Goal: Information Seeking & Learning: Learn about a topic

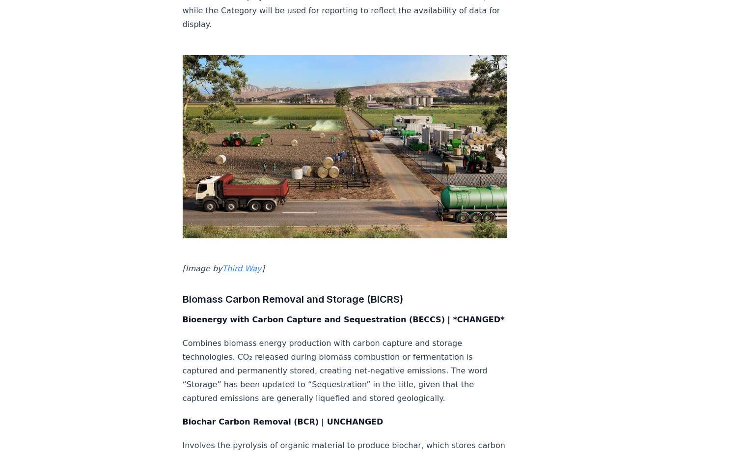
scroll to position [1473, 0]
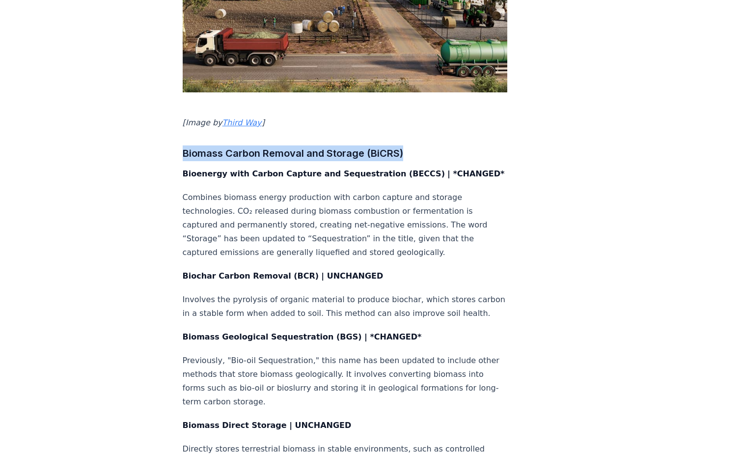
drag, startPoint x: 183, startPoint y: 82, endPoint x: 448, endPoint y: 83, distance: 264.6
click at [448, 145] on h3 "Biomass Carbon Removal and Storage (BiCRS)" at bounding box center [345, 153] width 325 height 16
copy h3 "Biomass Carbon Removal and Storage (BiCRS)"
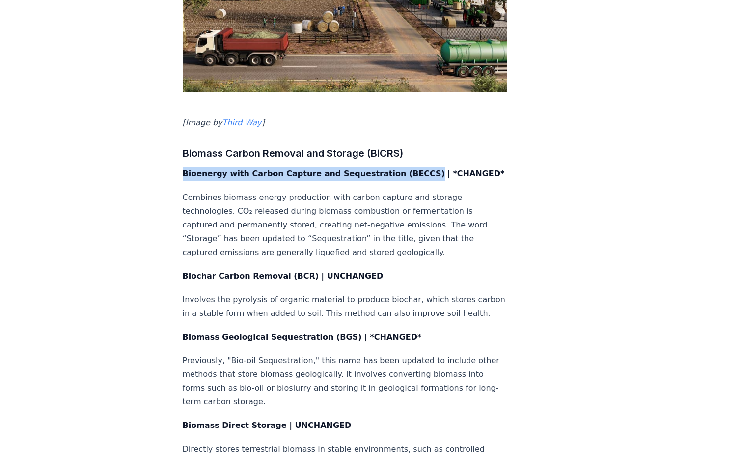
drag, startPoint x: 182, startPoint y: 102, endPoint x: 405, endPoint y: 101, distance: 222.4
click at [405, 169] on strong "Bioenergy with Carbon Capture and Sequestration (BECCS)" at bounding box center [314, 173] width 262 height 9
copy strong "Bioenergy with Carbon Capture and Sequestration (BECCS)"
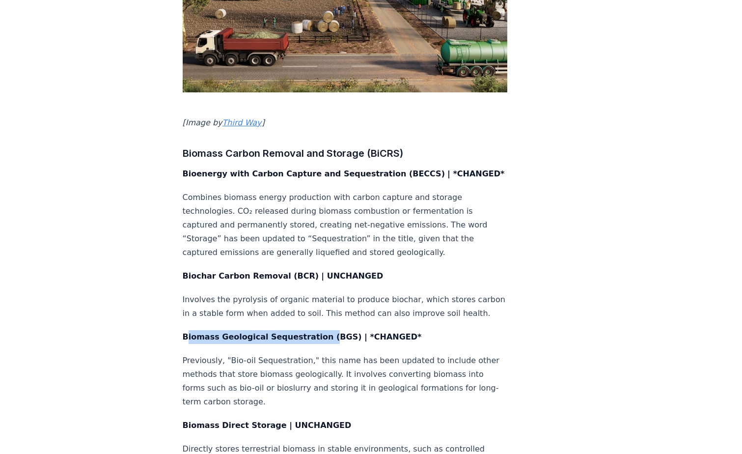
drag, startPoint x: 185, startPoint y: 276, endPoint x: 318, endPoint y: 276, distance: 132.5
click at [318, 332] on strong "Biomass Geological Sequestration (BGS) | *CHANGED*" at bounding box center [302, 336] width 239 height 9
click at [184, 271] on strong "Biochar Carbon Removal (BCR)" at bounding box center [251, 275] width 136 height 9
click at [183, 271] on strong "Biochar Carbon Removal (BCR)" at bounding box center [251, 275] width 136 height 9
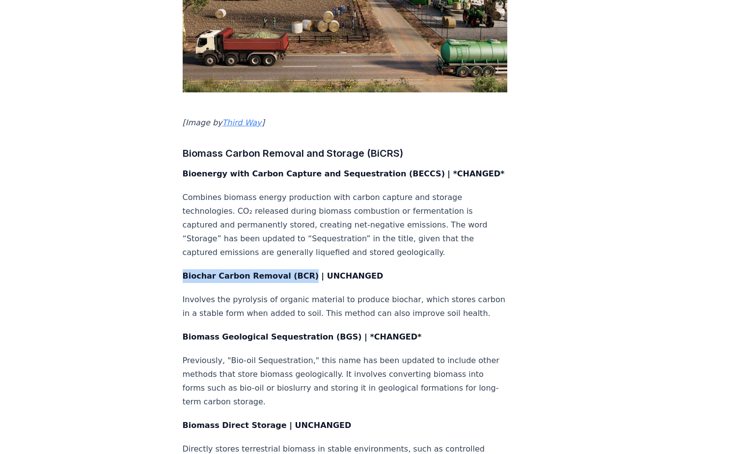
drag, startPoint x: 184, startPoint y: 203, endPoint x: 299, endPoint y: 202, distance: 115.4
click at [299, 269] on p "Biochar Carbon Removal (BCR) | UNCHANGED" at bounding box center [345, 276] width 325 height 14
copy strong "Biochar Carbon Removal (BCR)"
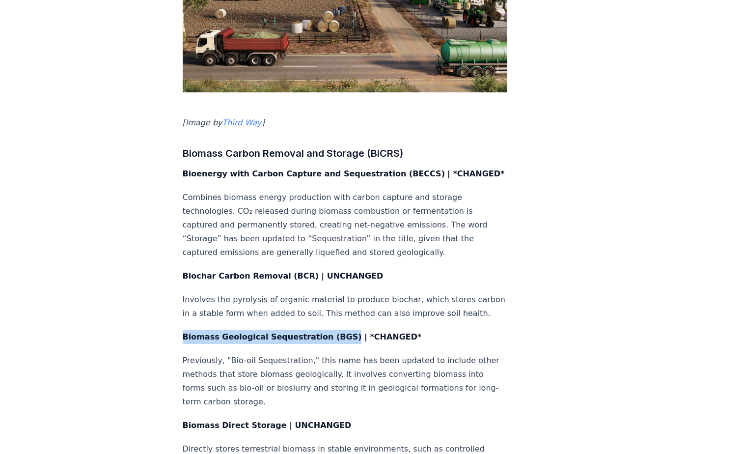
drag, startPoint x: 184, startPoint y: 276, endPoint x: 334, endPoint y: 274, distance: 150.2
click at [334, 332] on strong "Biomass Geological Sequestration (BGS) | *CHANGED*" at bounding box center [302, 336] width 239 height 9
copy strong "Biomass Geological Sequestration (BGS)"
click at [226, 353] on p "Previously, "Bio-oil Sequestration," this name has been updated to include othe…" at bounding box center [345, 380] width 325 height 55
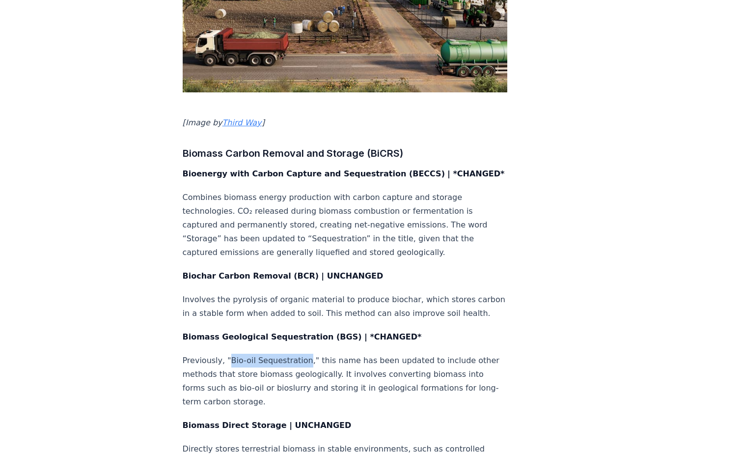
drag, startPoint x: 227, startPoint y: 299, endPoint x: 299, endPoint y: 294, distance: 72.4
drag, startPoint x: 198, startPoint y: 357, endPoint x: 202, endPoint y: 371, distance: 13.8
drag, startPoint x: 184, startPoint y: 368, endPoint x: 270, endPoint y: 364, distance: 86.5
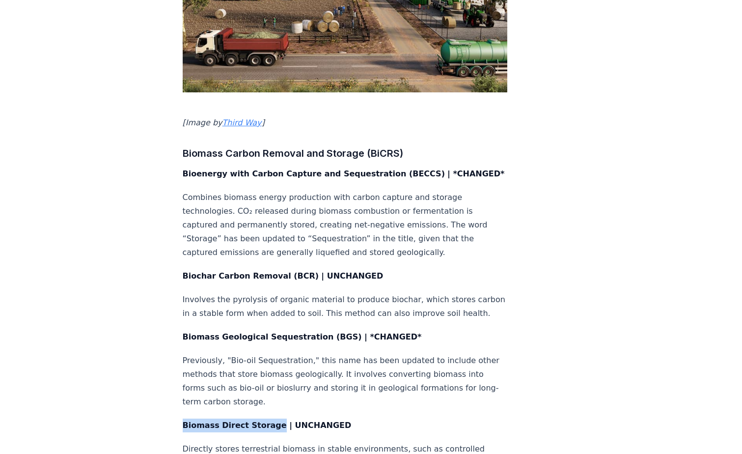
click at [270, 420] on strong "Biomass Direct Storage | UNCHANGED" at bounding box center [267, 424] width 169 height 9
copy strong "Biomass Direct Storage"
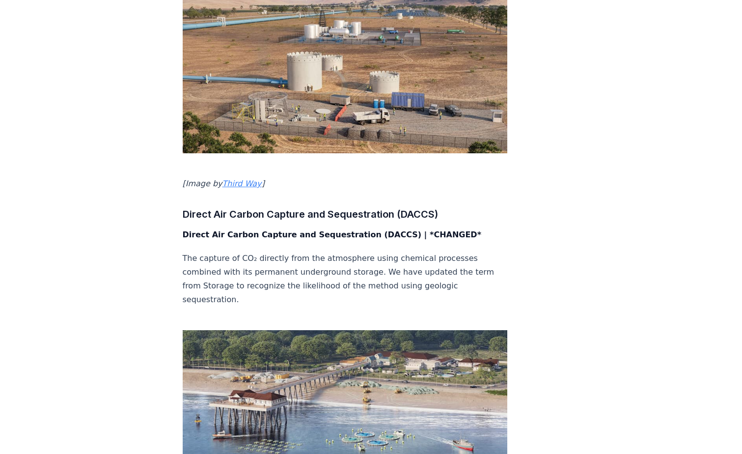
scroll to position [2013, 0]
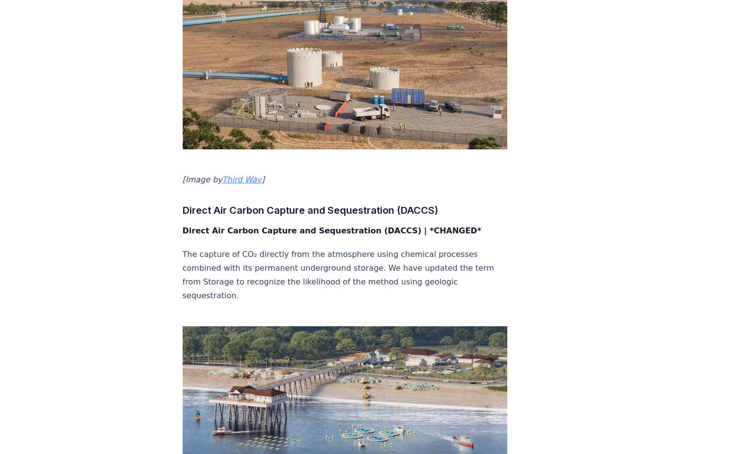
click at [226, 140] on div "At CDR.fyi, our mission is to provide transparency in the carbon dioxide remova…" at bounding box center [345, 21] width 325 height 3820
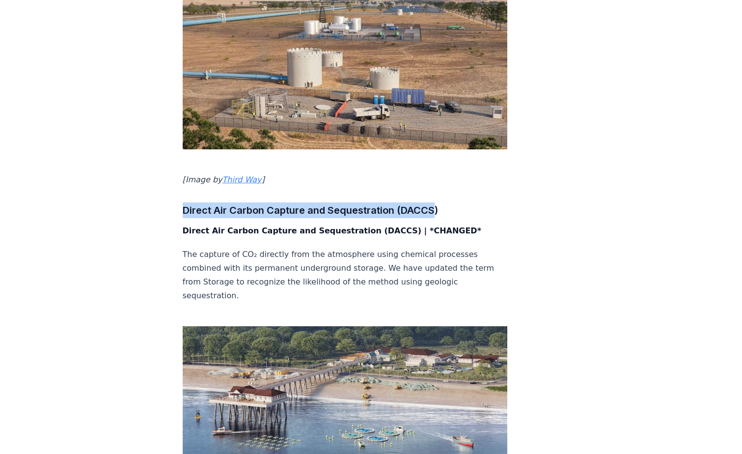
drag, startPoint x: 184, startPoint y: 128, endPoint x: 433, endPoint y: 121, distance: 249.0
click at [433, 202] on h3 "Direct Air Carbon Capture and Sequestration (DACCS)" at bounding box center [345, 210] width 325 height 16
click at [206, 202] on h3 "Direct Air Carbon Capture and Sequestration (DACCS)" at bounding box center [345, 210] width 325 height 16
drag, startPoint x: 184, startPoint y: 126, endPoint x: 439, endPoint y: 126, distance: 255.8
click at [439, 202] on h3 "Direct Air Carbon Capture and Sequestration (DACCS)" at bounding box center [345, 210] width 325 height 16
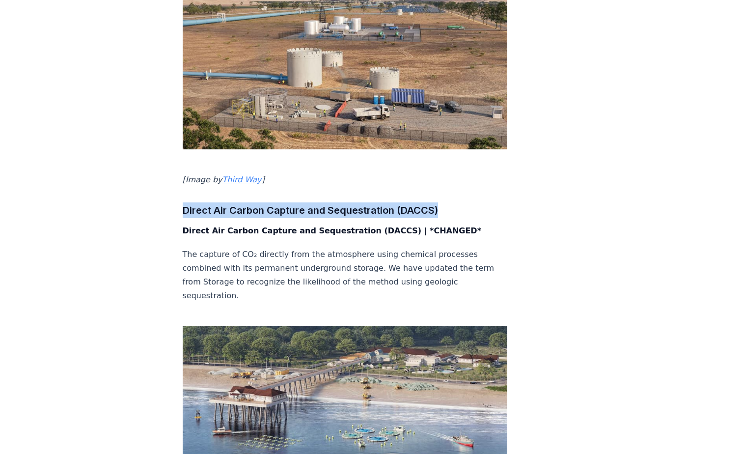
copy h3 "Direct Air Carbon Capture and Sequestration (DACCS)"
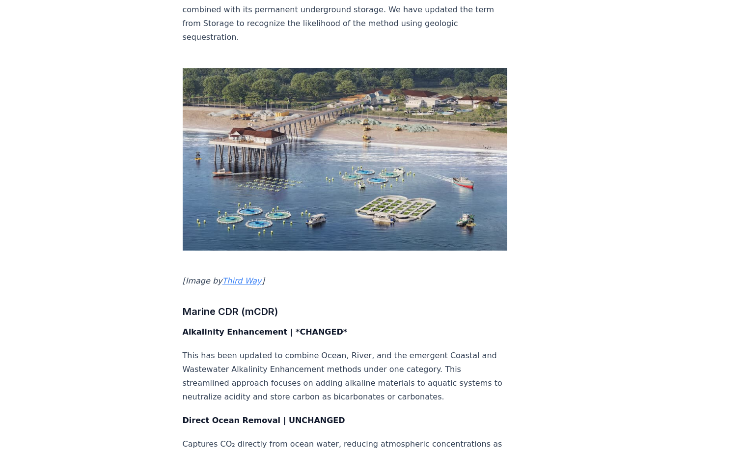
scroll to position [2307, 0]
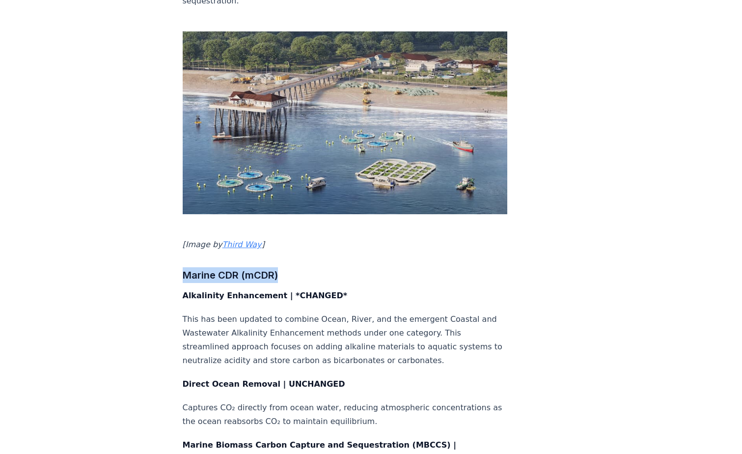
drag, startPoint x: 183, startPoint y: 169, endPoint x: 284, endPoint y: 167, distance: 101.1
click at [284, 267] on h3 "Marine CDR (mCDR)" at bounding box center [345, 275] width 325 height 16
copy h3 "Marine CDR (mCDR)"
click at [183, 312] on p "This has been updated to combine Ocean, River, and the emergent Coastal and Was…" at bounding box center [345, 339] width 325 height 55
drag, startPoint x: 183, startPoint y: 190, endPoint x: 271, endPoint y: 188, distance: 88.4
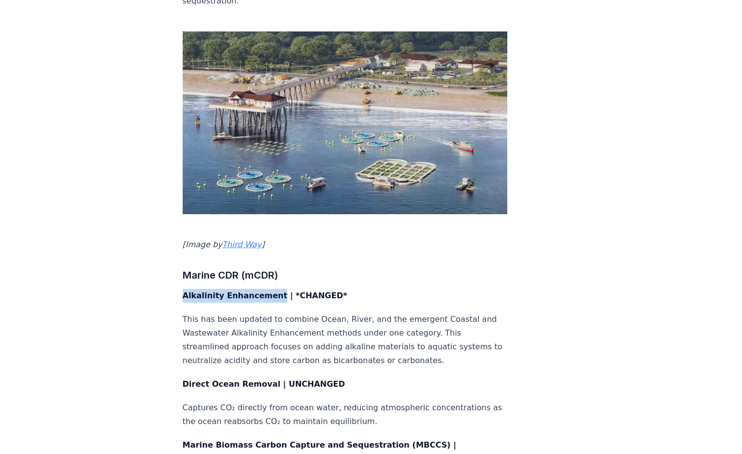
click at [271, 291] on strong "Alkalinity Enhancement | *CHANGED*" at bounding box center [265, 295] width 165 height 9
copy strong "Alkalinity Enhancement"
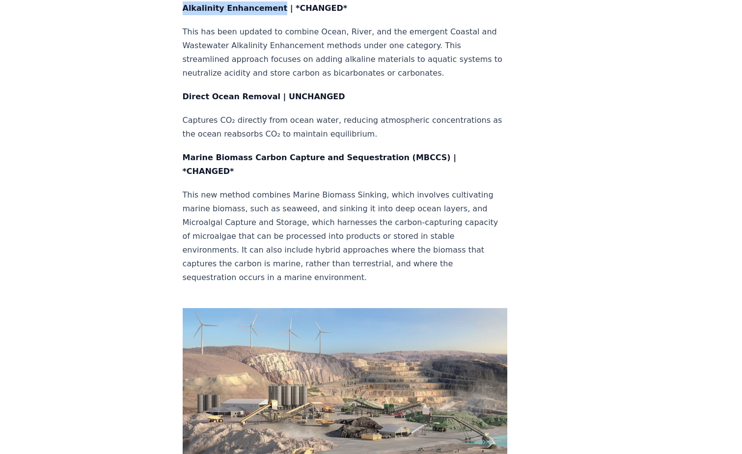
scroll to position [2455, 0]
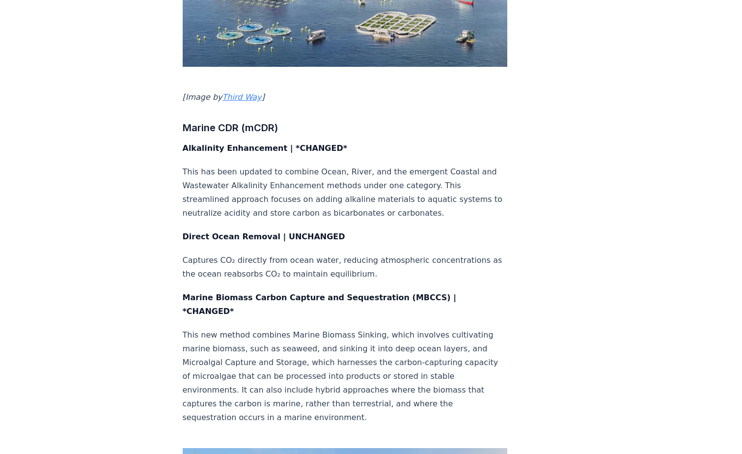
drag, startPoint x: 198, startPoint y: 132, endPoint x: 193, endPoint y: 132, distance: 4.9
click at [198, 232] on strong "Direct Ocean Removal | UNCHANGED" at bounding box center [264, 236] width 162 height 9
drag, startPoint x: 183, startPoint y: 130, endPoint x: 266, endPoint y: 129, distance: 83.5
click at [266, 232] on strong "Direct Ocean Removal | UNCHANGED" at bounding box center [264, 236] width 162 height 9
copy strong "Direct Ocean Removal"
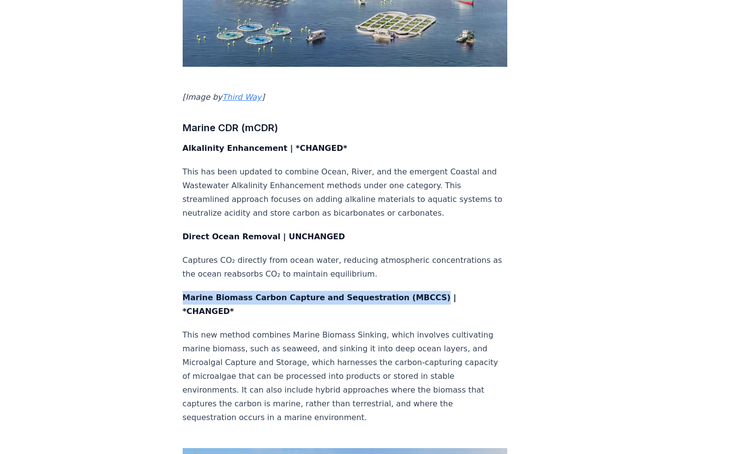
drag, startPoint x: 184, startPoint y: 190, endPoint x: 413, endPoint y: 185, distance: 229.3
copy strong "Marine Biomass Carbon Capture and Sequestration (MBCCS)"
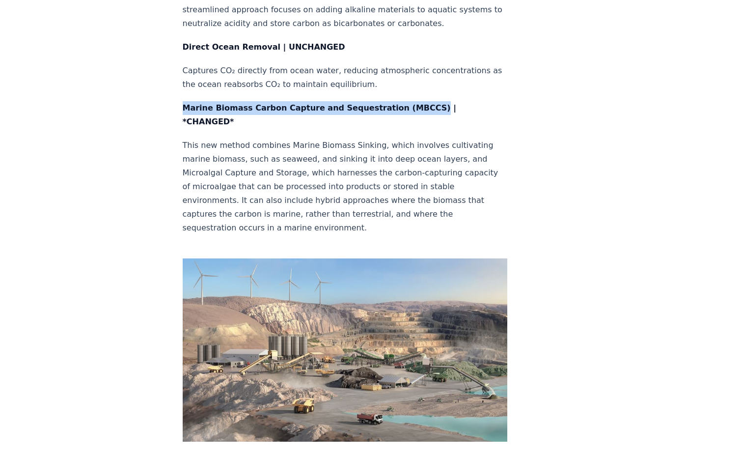
scroll to position [2651, 0]
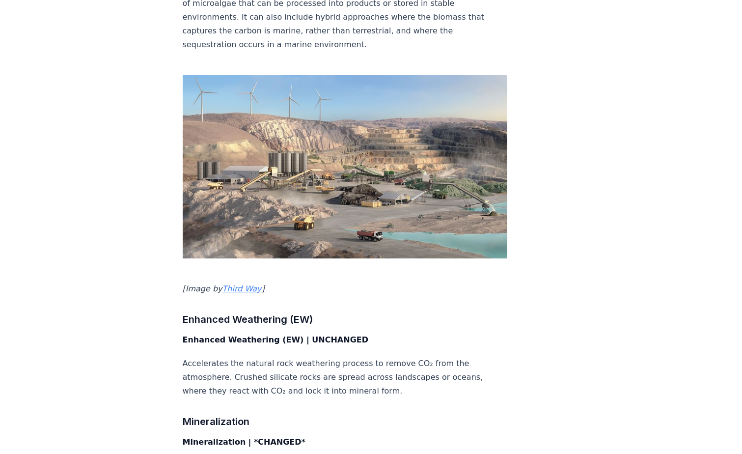
scroll to position [2847, 0]
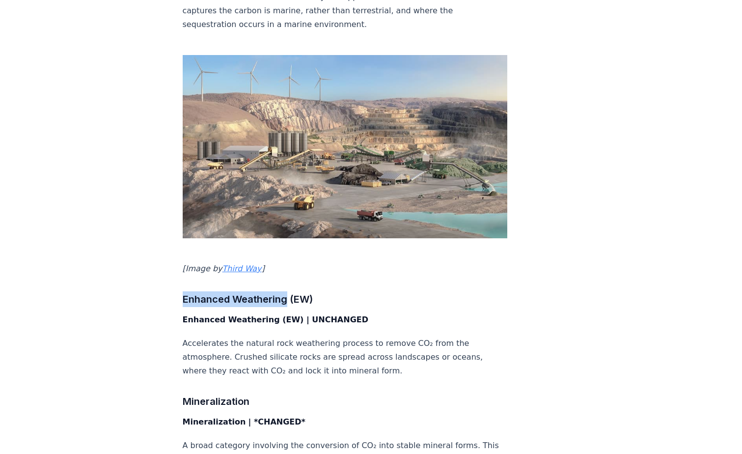
drag, startPoint x: 181, startPoint y: 157, endPoint x: 287, endPoint y: 153, distance: 106.1
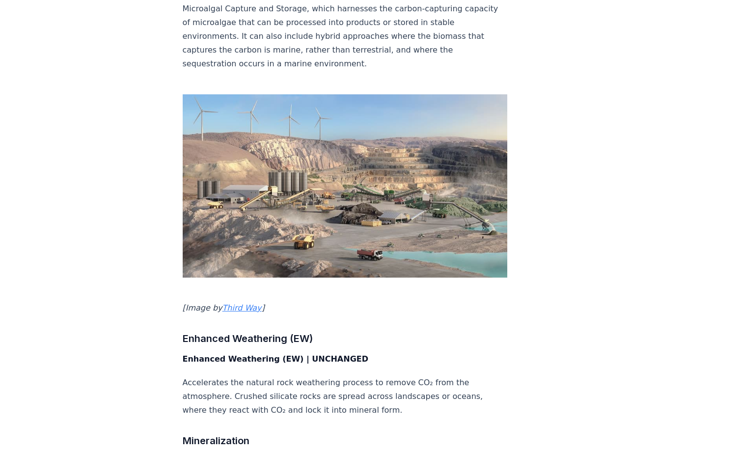
scroll to position [2798, 0]
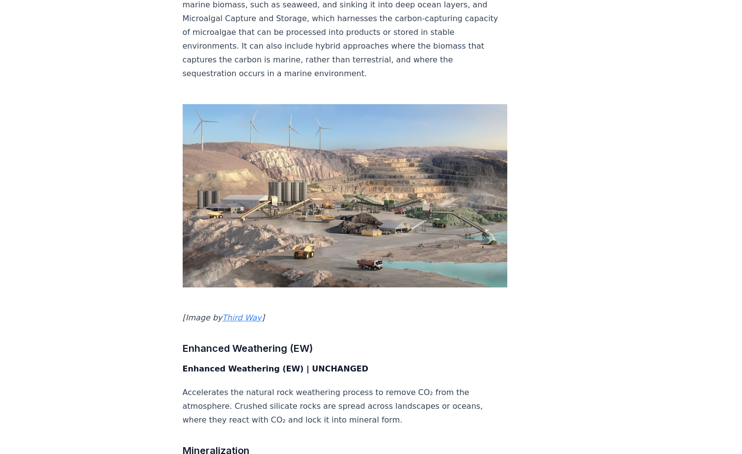
drag, startPoint x: 211, startPoint y: 239, endPoint x: 212, endPoint y: 252, distance: 13.3
click at [192, 364] on strong "Enhanced Weathering (EW) | UNCHANGED" at bounding box center [276, 368] width 186 height 9
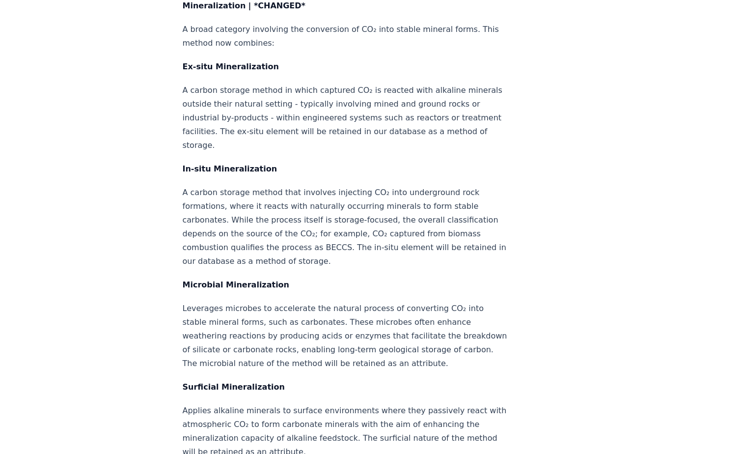
scroll to position [3338, 0]
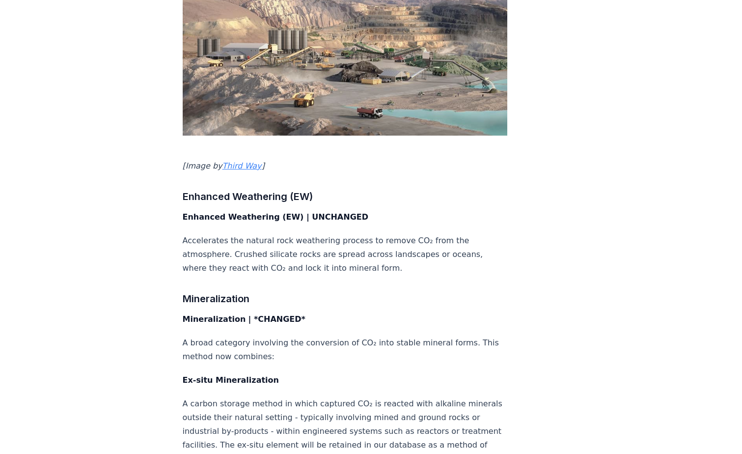
scroll to position [2945, 0]
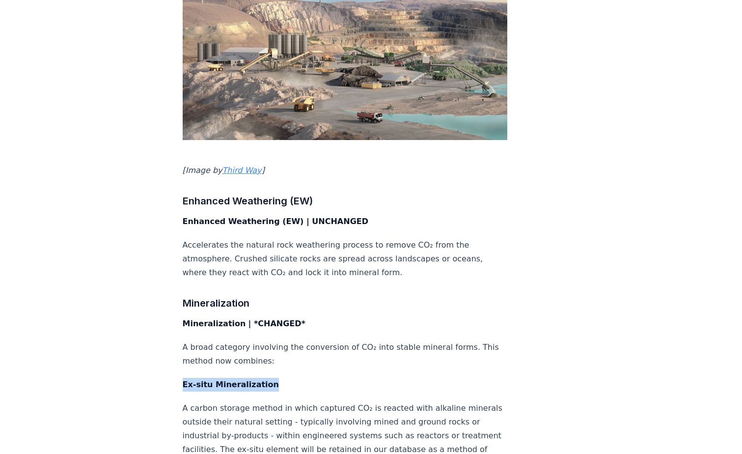
drag, startPoint x: 184, startPoint y: 243, endPoint x: 268, endPoint y: 243, distance: 83.9
click at [268, 378] on p "Ex-situ Mineralization" at bounding box center [345, 385] width 325 height 14
drag, startPoint x: 208, startPoint y: 345, endPoint x: 275, endPoint y: 344, distance: 66.8
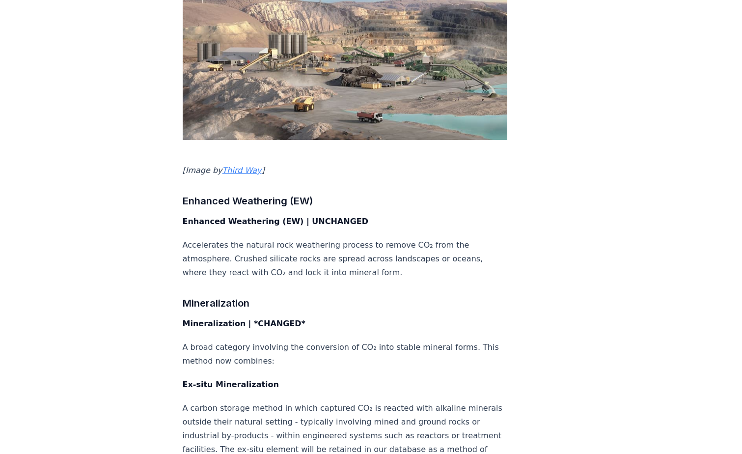
click at [187, 401] on p "A carbon storage method in which captured CO₂ is reacted with alkaline minerals…" at bounding box center [345, 435] width 325 height 69
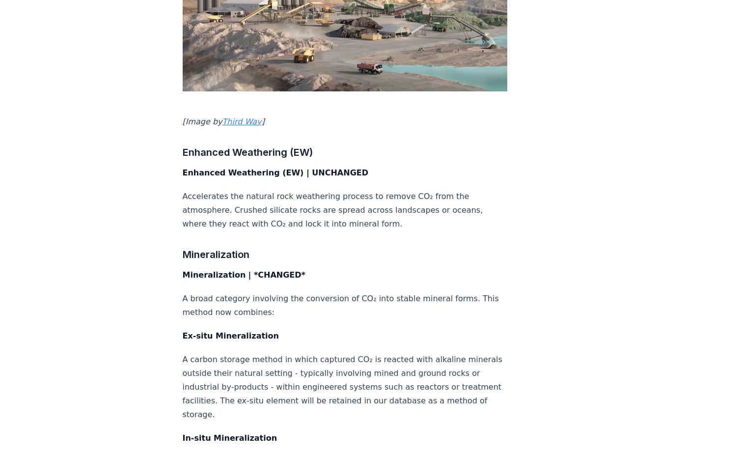
scroll to position [3093, 0]
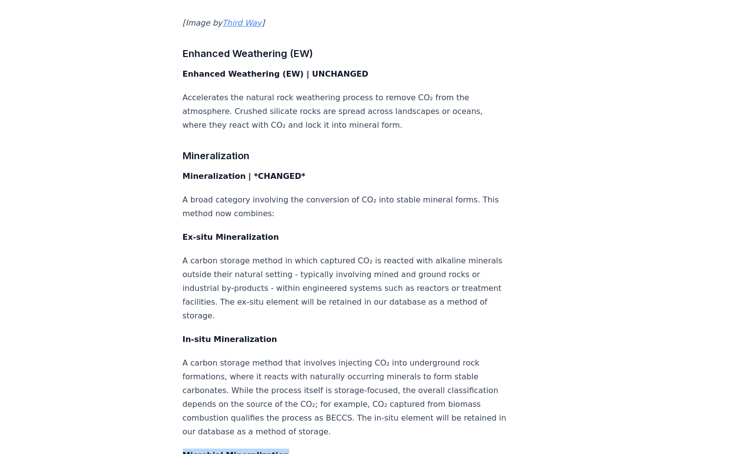
drag, startPoint x: 183, startPoint y: 313, endPoint x: 309, endPoint y: 313, distance: 126.2
click at [309, 448] on p "Microbial Mineralization" at bounding box center [345, 455] width 325 height 14
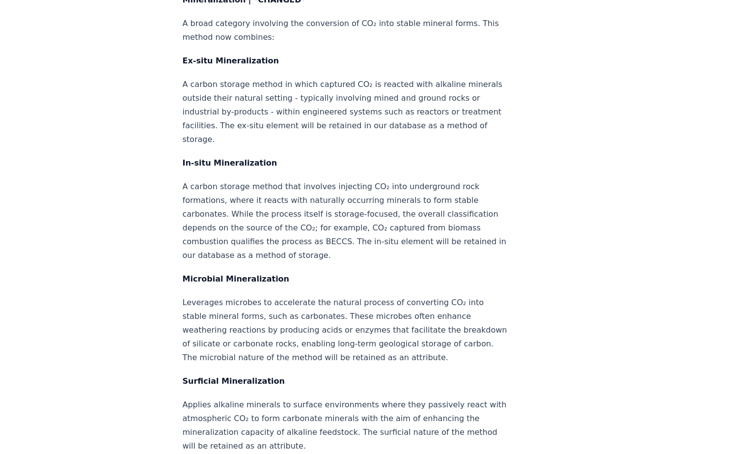
scroll to position [3289, 0]
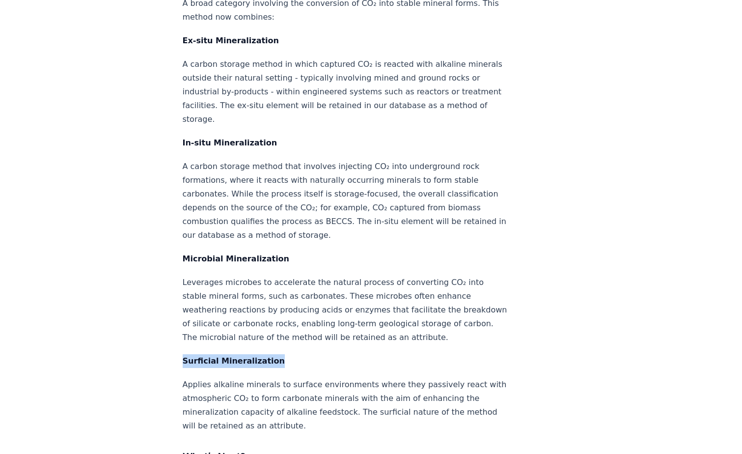
drag, startPoint x: 180, startPoint y: 231, endPoint x: 277, endPoint y: 230, distance: 97.7
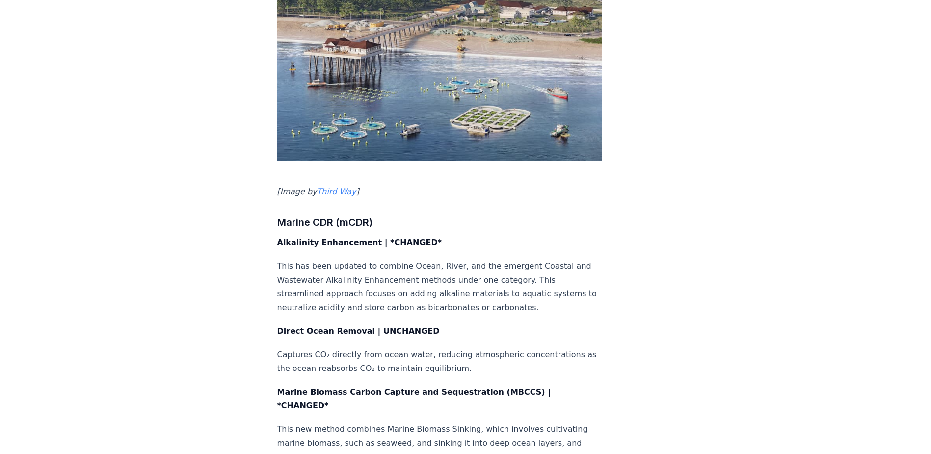
scroll to position [2356, 0]
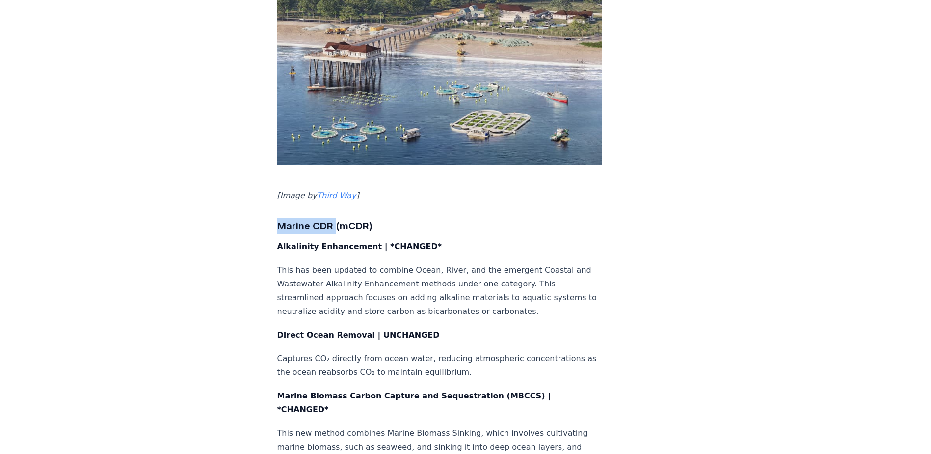
drag, startPoint x: 276, startPoint y: 121, endPoint x: 335, endPoint y: 120, distance: 58.4
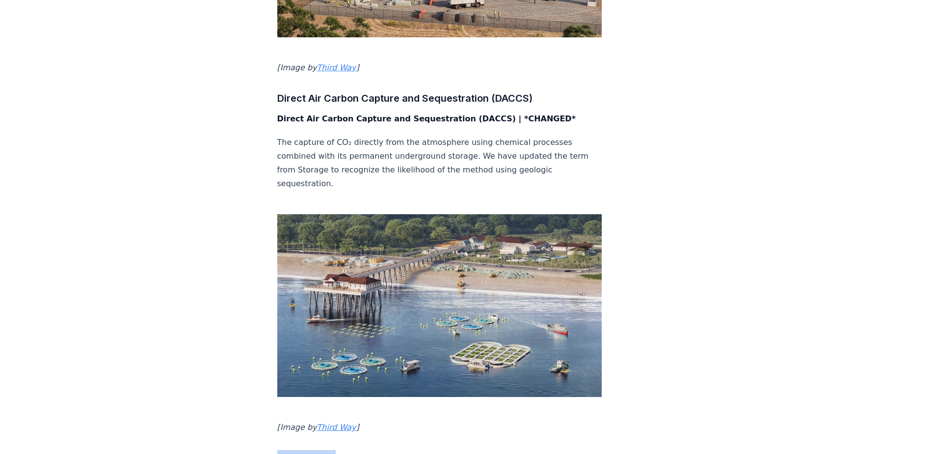
scroll to position [2111, 0]
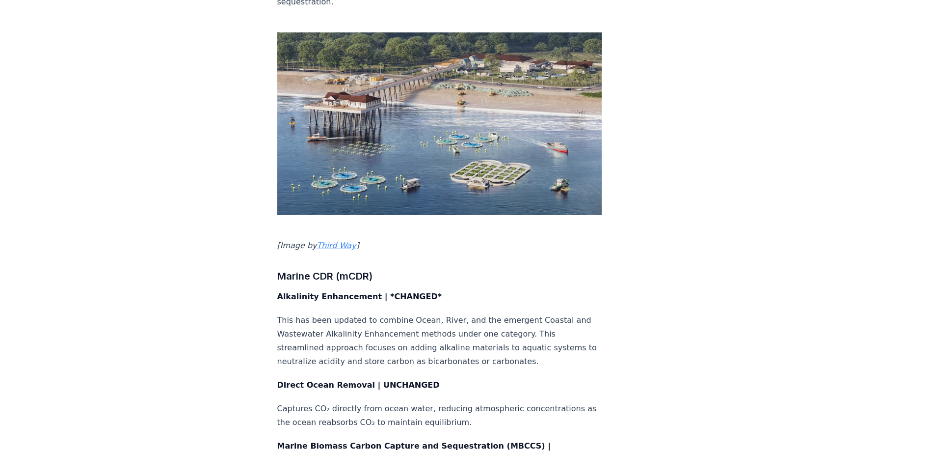
scroll to position [2307, 0]
